Goal: Information Seeking & Learning: Check status

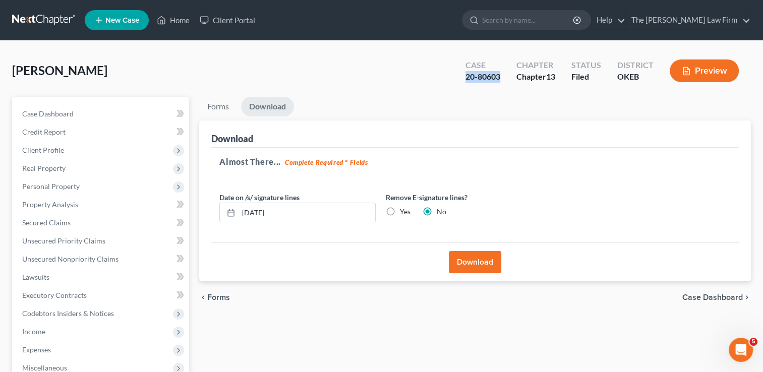
click at [36, 17] on link at bounding box center [44, 20] width 65 height 18
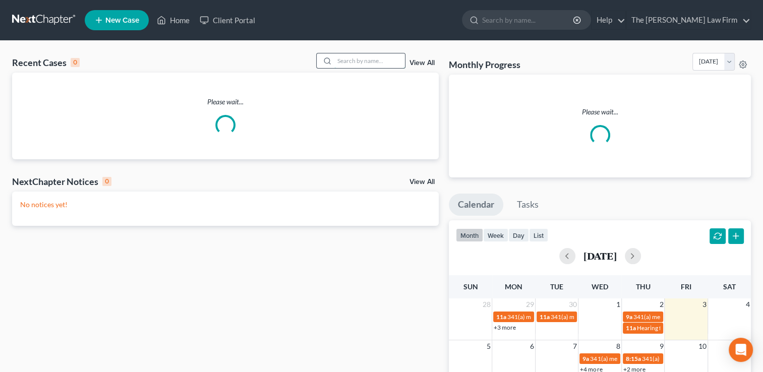
click at [363, 60] on input "search" at bounding box center [369, 60] width 71 height 15
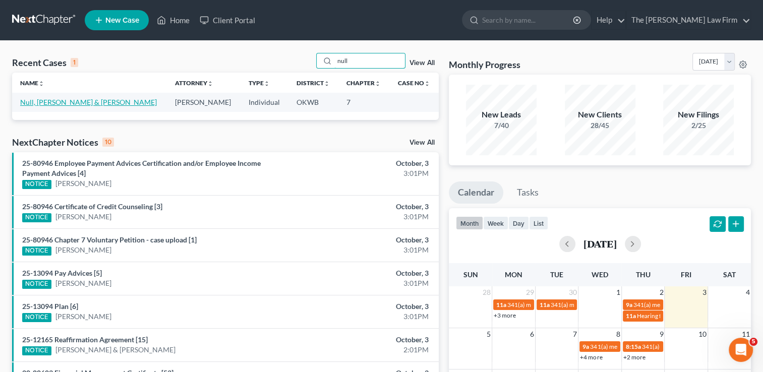
type input "null"
click at [59, 99] on link "Null, [PERSON_NAME] & [PERSON_NAME]" at bounding box center [88, 102] width 137 height 9
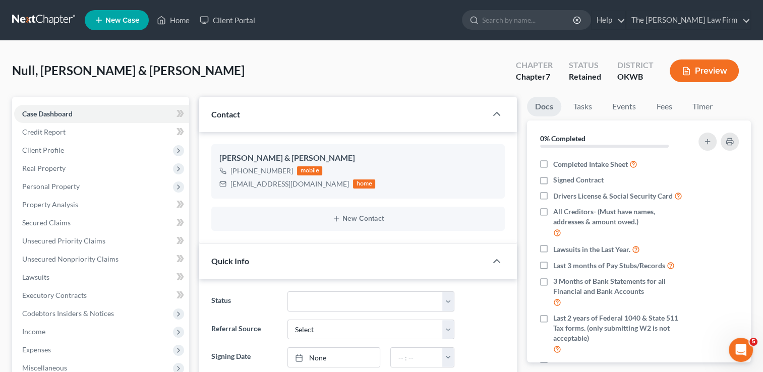
click at [40, 19] on link at bounding box center [44, 20] width 65 height 18
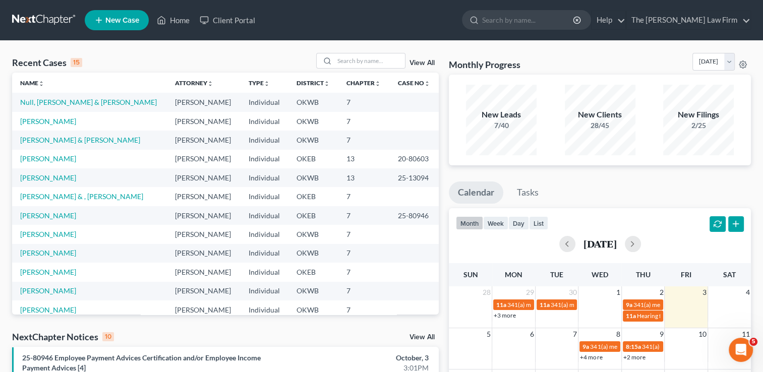
click at [418, 337] on link "View All" at bounding box center [422, 337] width 25 height 7
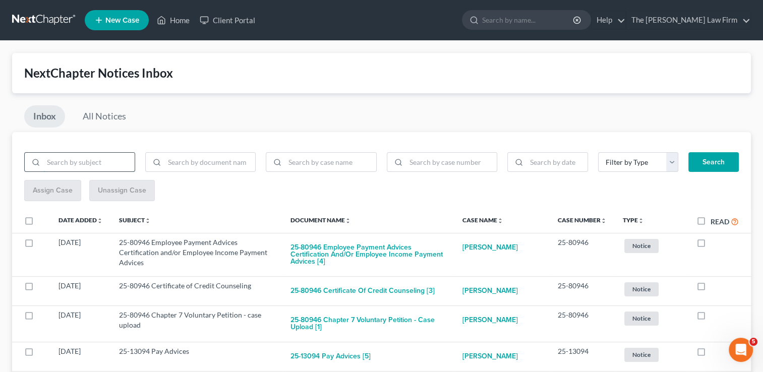
click at [94, 160] on input "search" at bounding box center [88, 162] width 91 height 19
type input "motion to avoid"
click at [717, 163] on button "Search" at bounding box center [714, 162] width 50 height 20
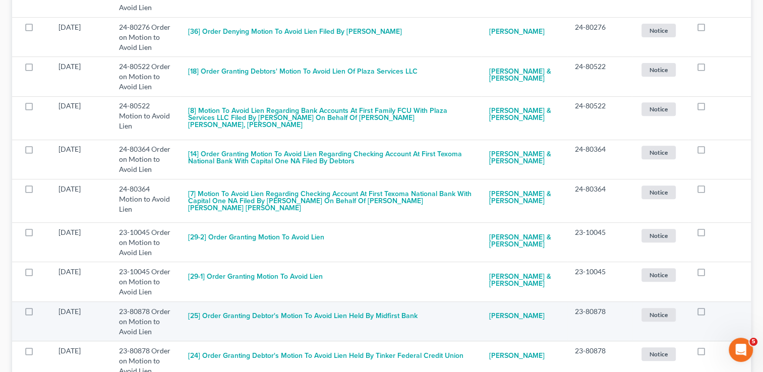
scroll to position [404, 0]
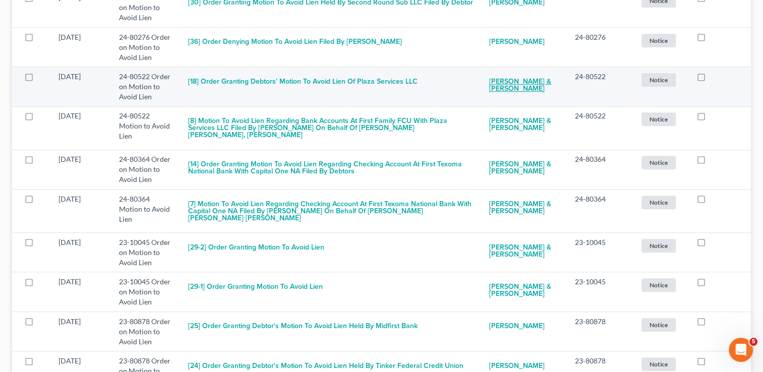
click at [523, 72] on link "Jeffrey Nunn & Nicole Nunn" at bounding box center [524, 85] width 70 height 27
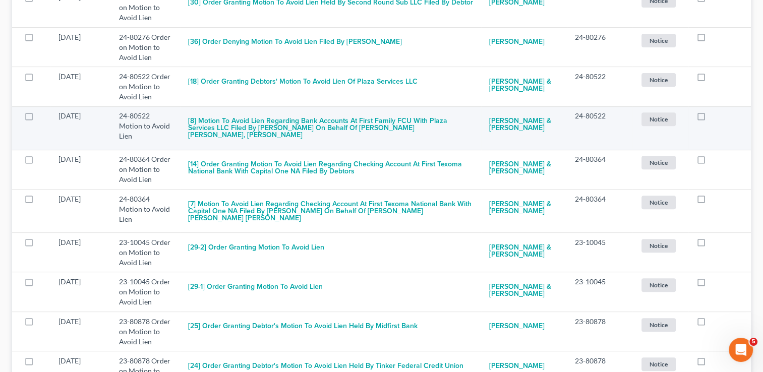
select select "6"
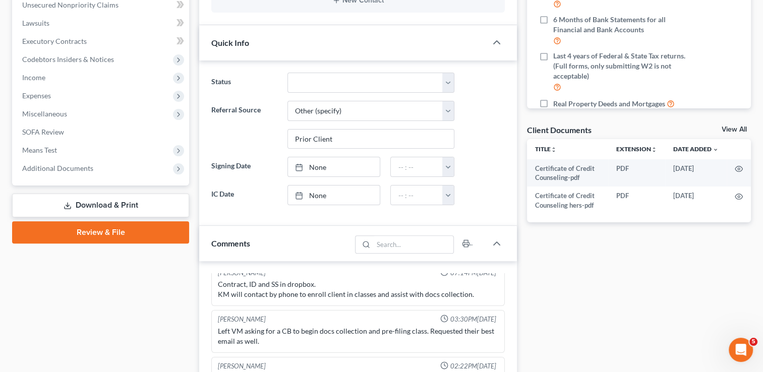
scroll to position [252, 0]
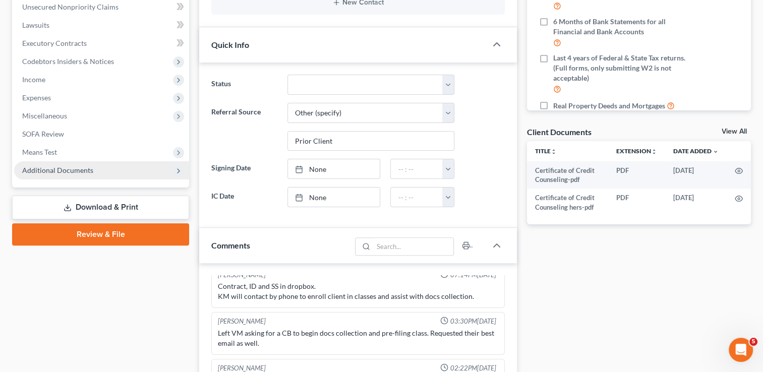
click at [60, 167] on span "Additional Documents" at bounding box center [57, 170] width 71 height 9
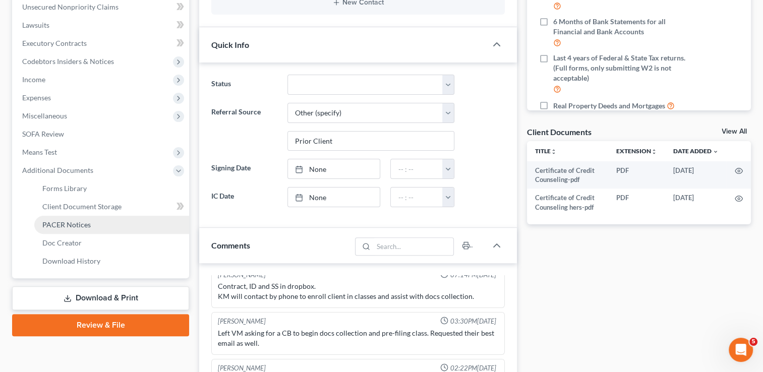
click at [75, 224] on span "PACER Notices" at bounding box center [66, 224] width 48 height 9
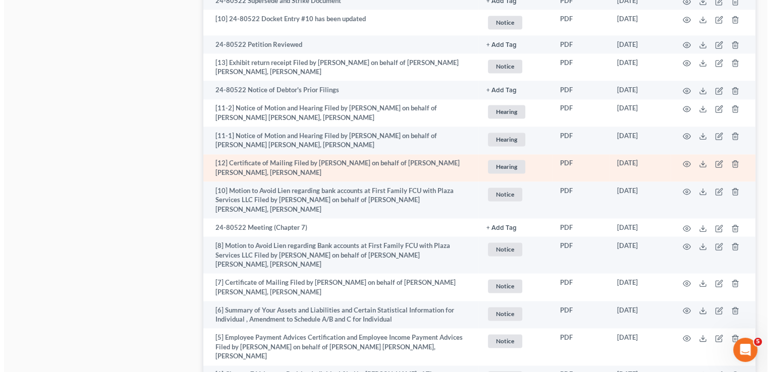
scroll to position [1412, 0]
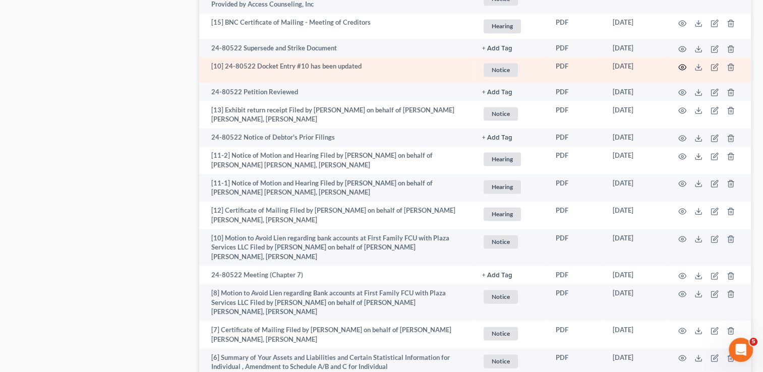
click at [681, 68] on circle "button" at bounding box center [682, 67] width 2 height 2
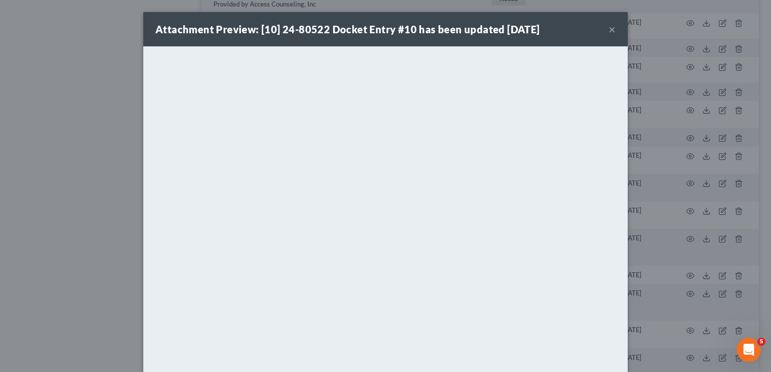
click at [608, 28] on button "×" at bounding box center [611, 29] width 7 height 12
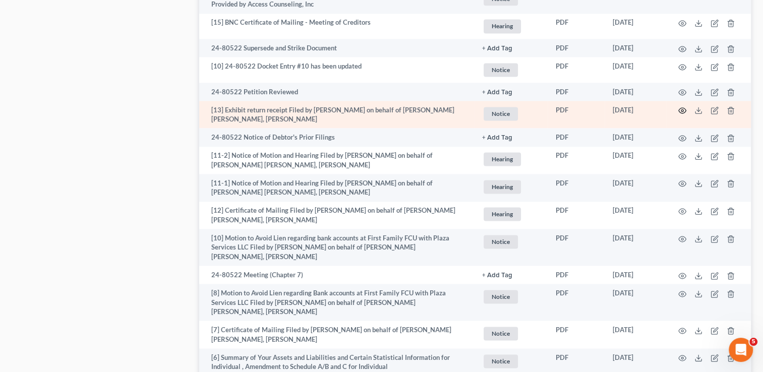
click at [682, 112] on icon "button" at bounding box center [682, 110] width 8 height 8
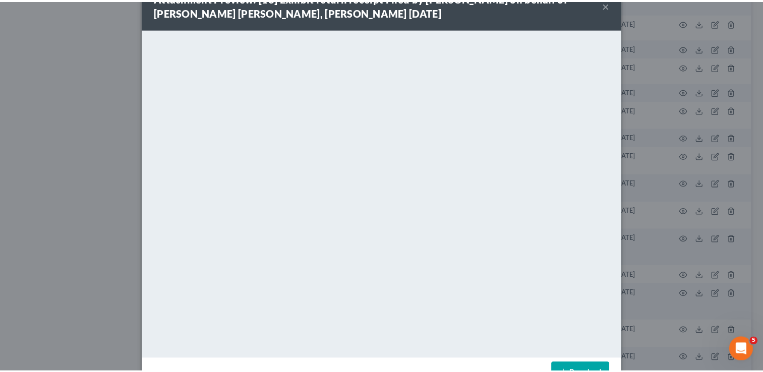
scroll to position [0, 0]
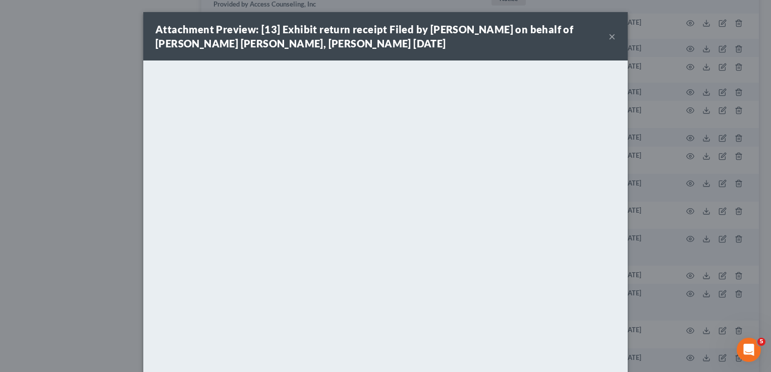
click at [608, 36] on button "×" at bounding box center [611, 36] width 7 height 12
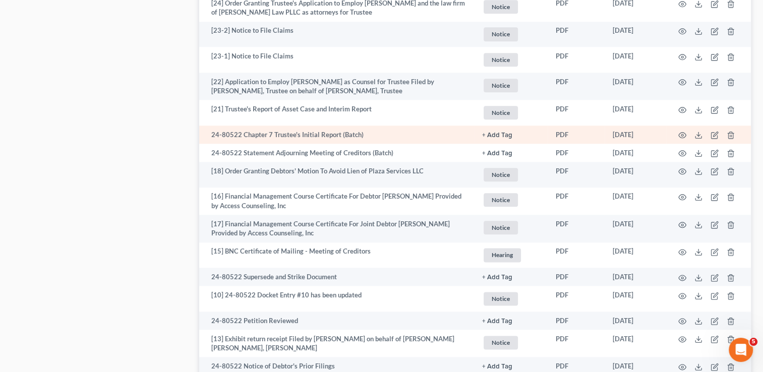
scroll to position [1261, 0]
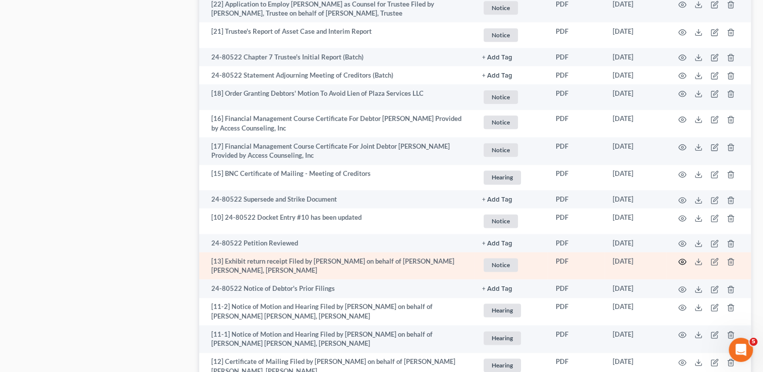
click at [682, 265] on icon "button" at bounding box center [682, 262] width 8 height 8
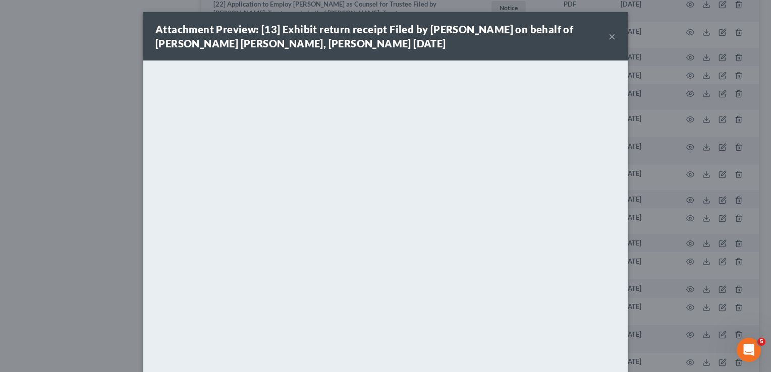
click at [608, 40] on button "×" at bounding box center [611, 36] width 7 height 12
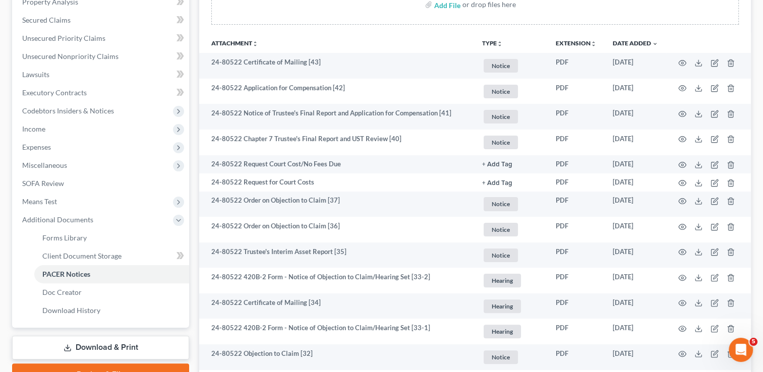
scroll to position [0, 0]
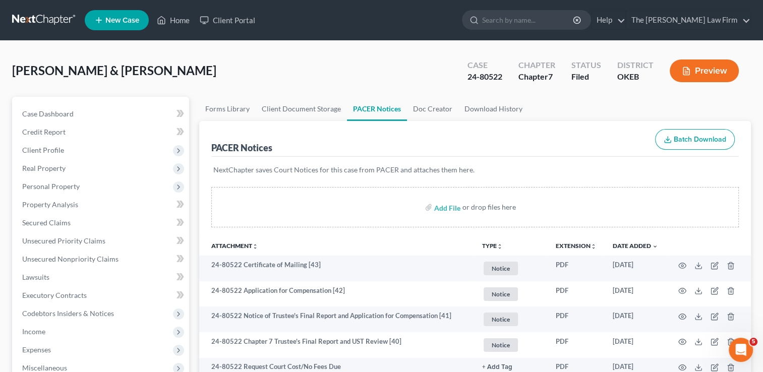
click at [38, 17] on link at bounding box center [44, 20] width 65 height 18
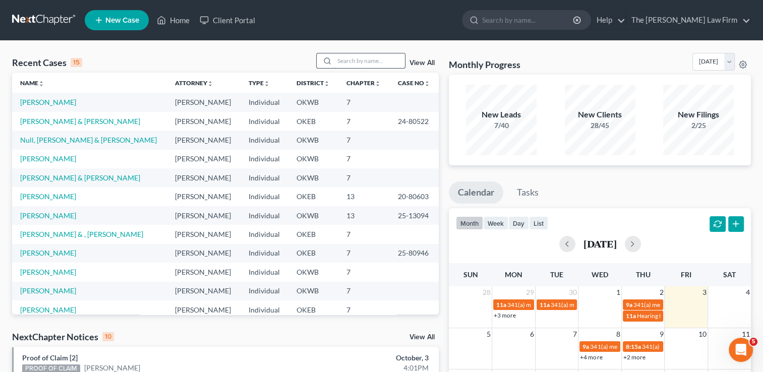
click at [378, 59] on input "search" at bounding box center [369, 60] width 71 height 15
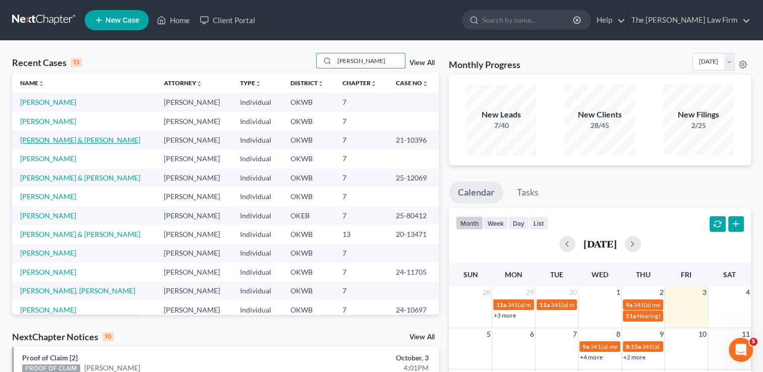
type input "johnson"
click at [61, 138] on link "Johnson, Mark & Glynita" at bounding box center [80, 140] width 120 height 9
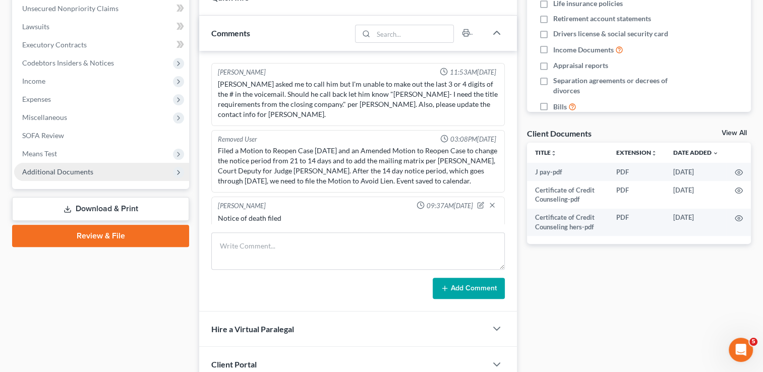
scroll to position [252, 0]
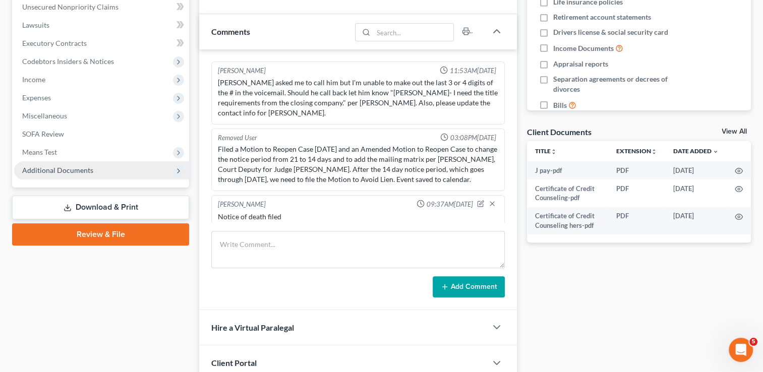
click at [56, 171] on span "Additional Documents" at bounding box center [57, 170] width 71 height 9
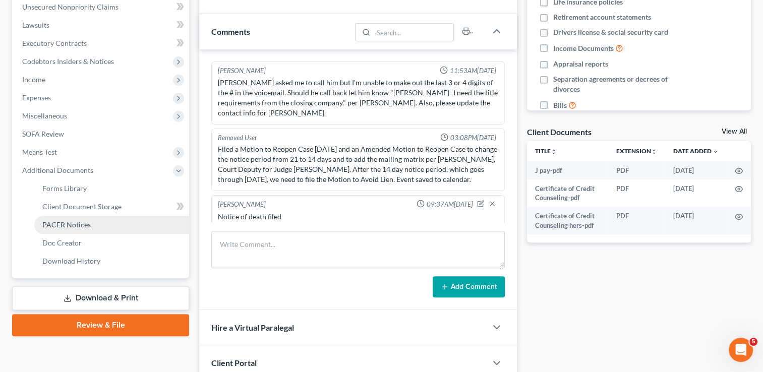
click at [68, 223] on span "PACER Notices" at bounding box center [66, 224] width 48 height 9
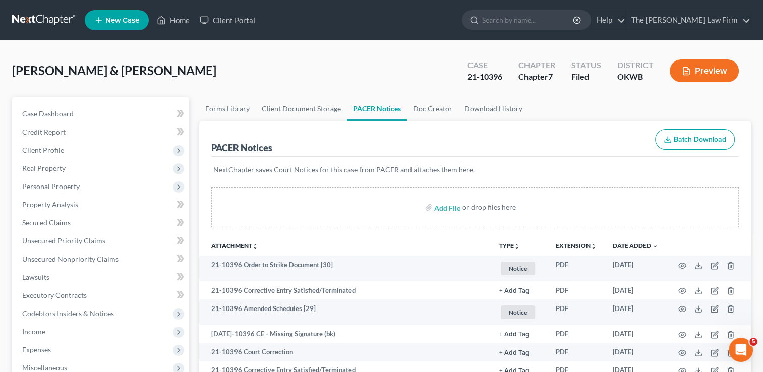
scroll to position [252, 0]
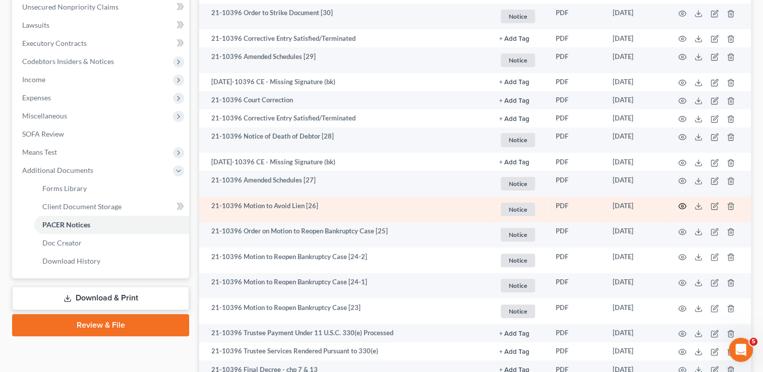
click at [681, 207] on circle "button" at bounding box center [682, 206] width 2 height 2
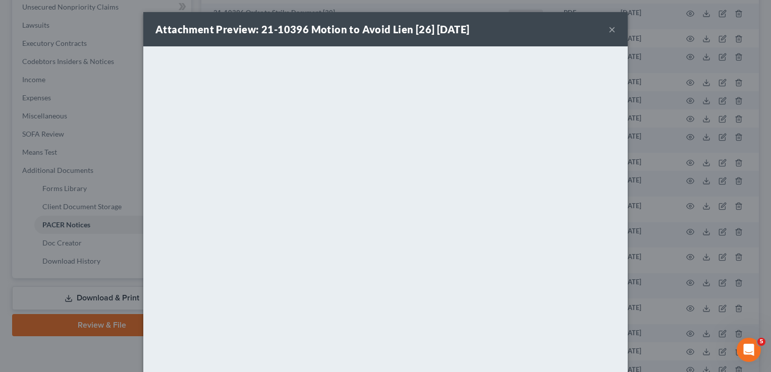
click at [444, 27] on strong "Attachment Preview: 21-10396 Motion to Avoid Lien [26] 08/15/2025" at bounding box center [312, 29] width 314 height 12
click at [608, 30] on button "×" at bounding box center [611, 29] width 7 height 12
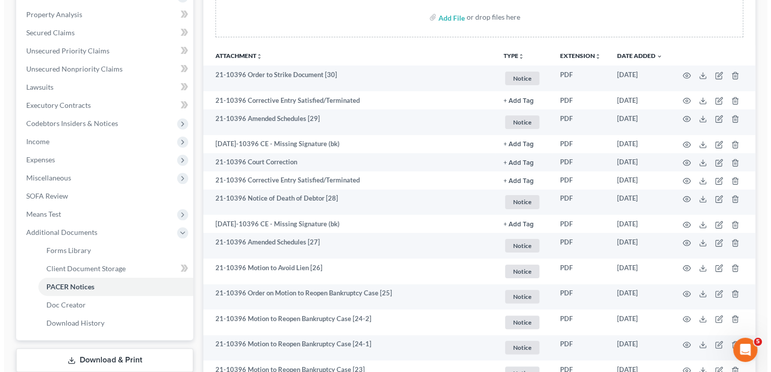
scroll to position [0, 0]
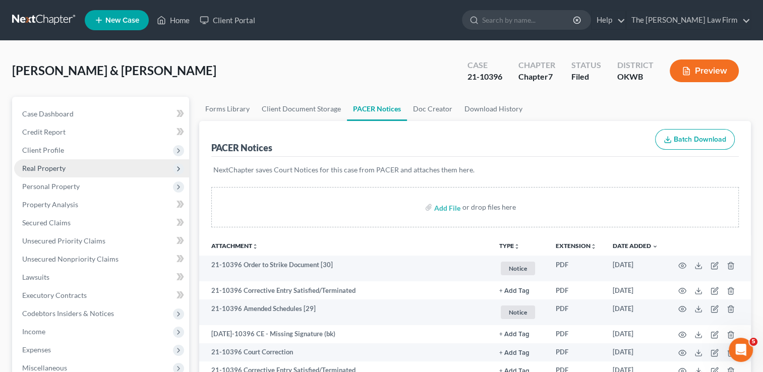
click at [41, 167] on span "Real Property" at bounding box center [43, 168] width 43 height 9
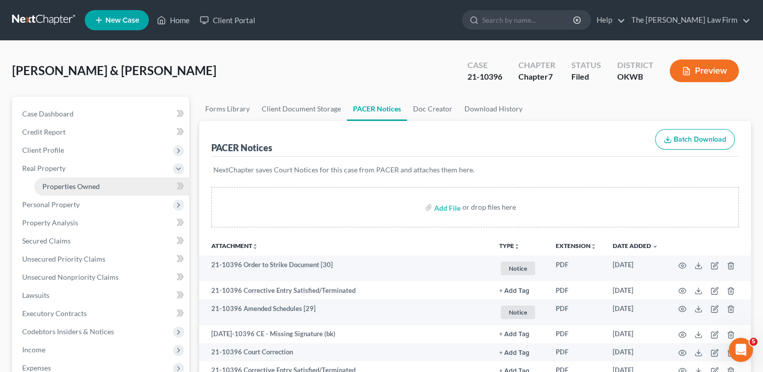
click at [82, 185] on span "Properties Owned" at bounding box center [71, 186] width 58 height 9
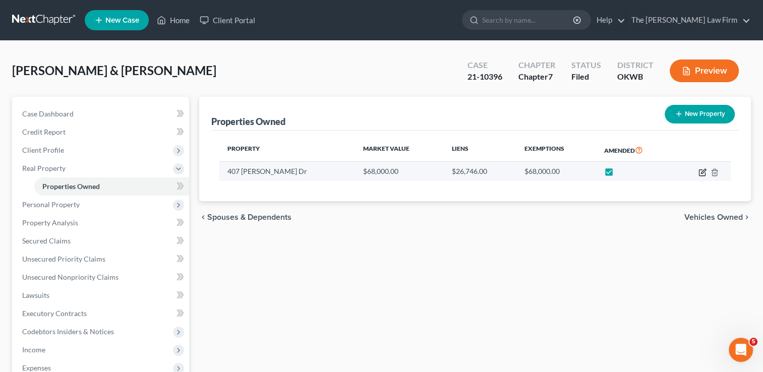
click at [702, 171] on icon "button" at bounding box center [703, 171] width 5 height 5
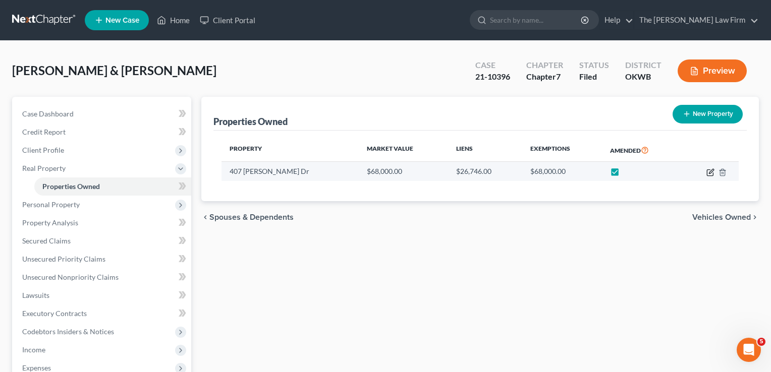
select select "37"
select select "62"
select select "2"
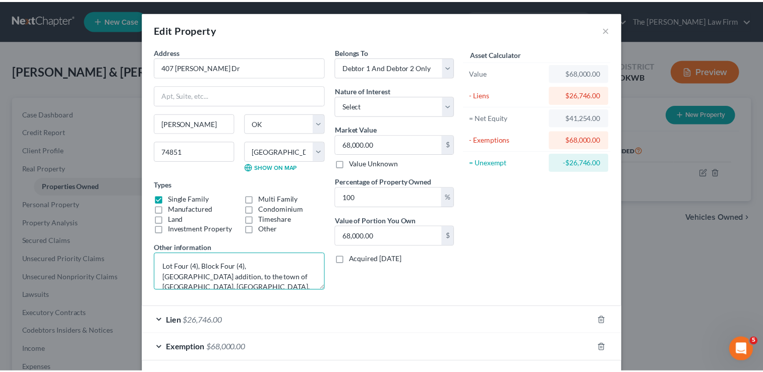
scroll to position [64, 0]
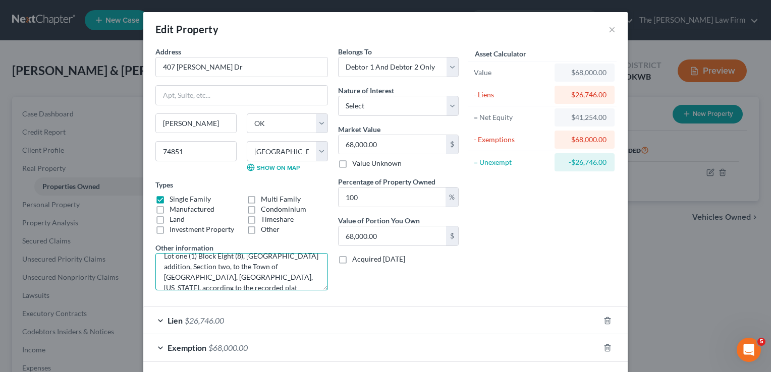
drag, startPoint x: 159, startPoint y: 266, endPoint x: 287, endPoint y: 314, distance: 136.5
click at [287, 314] on form "Address * 407 Jarman Dr Mcloud State AL AK AR AZ CA CO CT DE DC FL GA GU HI ID …" at bounding box center [385, 204] width 460 height 316
click at [524, 278] on div "Asset Calculator Value $68,000.00 - Liens $26,746.00 = Net Equity $41,254.00 - …" at bounding box center [542, 172] width 157 height 252
click at [608, 30] on button "×" at bounding box center [611, 29] width 7 height 12
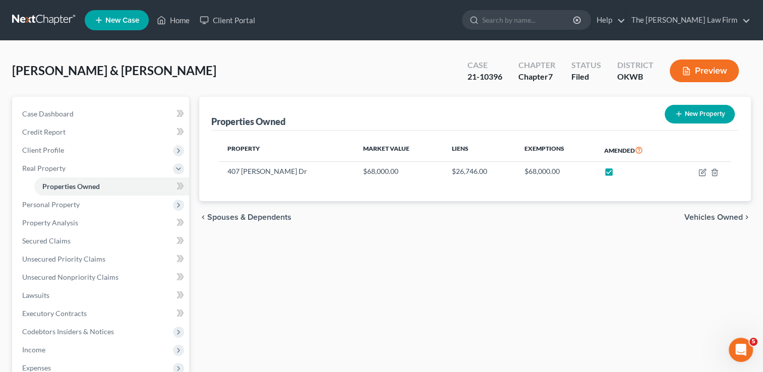
click at [40, 20] on link at bounding box center [44, 20] width 65 height 18
